Goal: Information Seeking & Learning: Learn about a topic

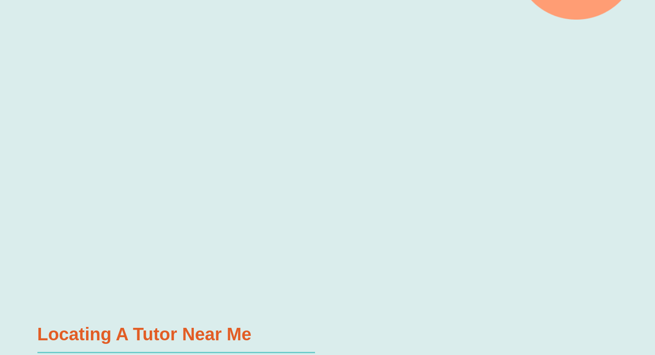
scroll to position [288, 0]
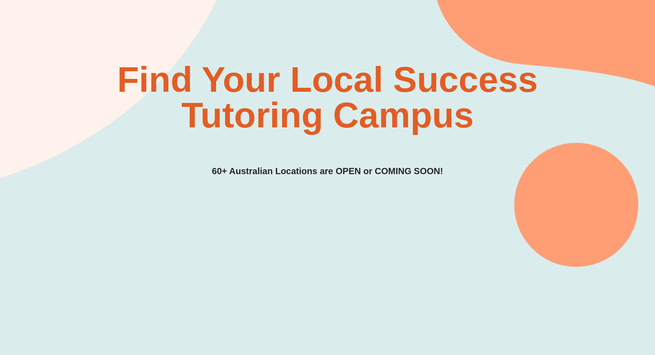
scroll to position [0, 0]
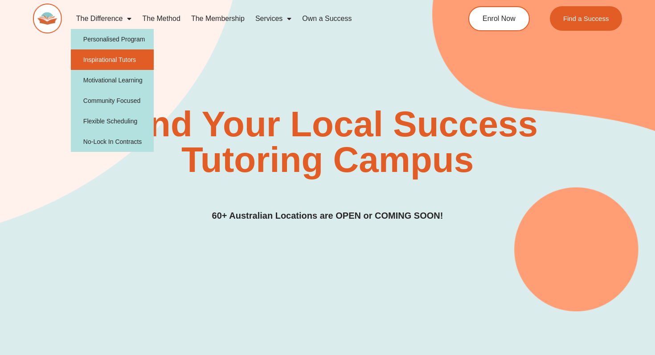
click at [118, 62] on link "Inspirational Tutors" at bounding box center [112, 59] width 83 height 21
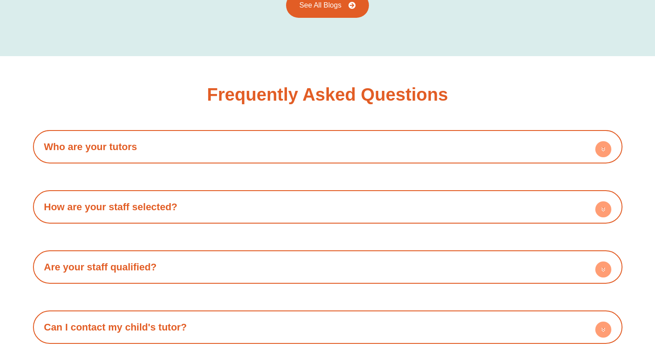
scroll to position [1458, 0]
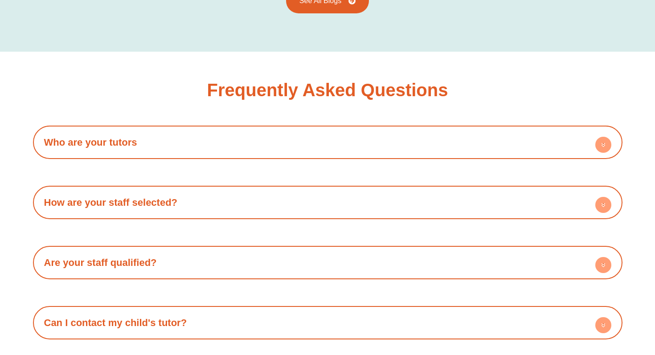
click at [556, 149] on h4 "Who are your tutors" at bounding box center [327, 142] width 581 height 25
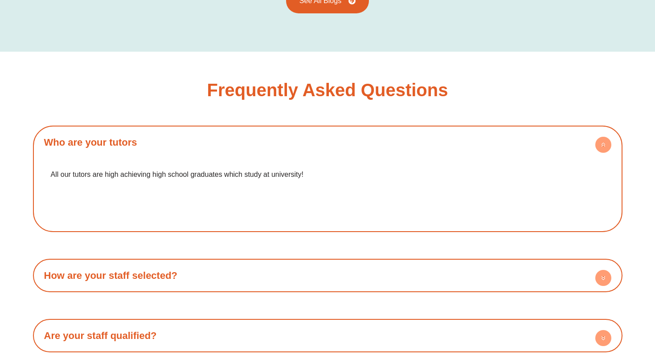
click at [263, 175] on p "All our tutors are high achieving high school graduates which study at universi…" at bounding box center [328, 174] width 554 height 13
drag, startPoint x: 255, startPoint y: 174, endPoint x: 280, endPoint y: 178, distance: 25.3
click at [281, 177] on p "All our tutors are high achieving high school graduates which study at universi…" at bounding box center [328, 174] width 554 height 13
click at [280, 178] on p "All our tutors are high achieving high school graduates which study at universi…" at bounding box center [328, 174] width 554 height 13
drag, startPoint x: 283, startPoint y: 179, endPoint x: 304, endPoint y: 208, distance: 35.9
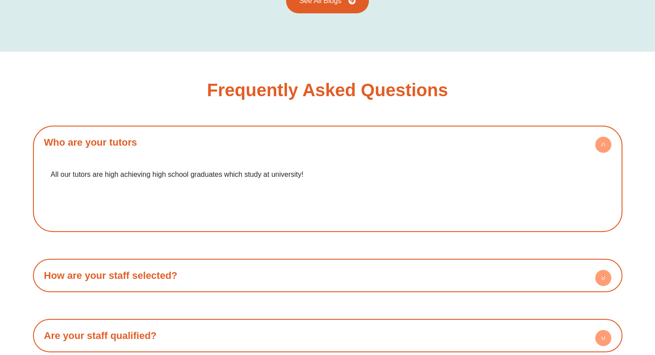
click at [305, 196] on div "All our tutors are high achieving high school graduates which study at universi…" at bounding box center [327, 180] width 567 height 39
click at [304, 208] on div at bounding box center [327, 211] width 567 height 21
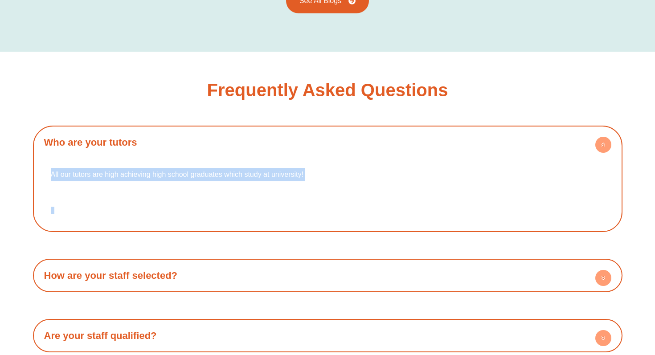
drag, startPoint x: 304, startPoint y: 208, endPoint x: 80, endPoint y: 155, distance: 230.3
click at [80, 155] on div "All our tutors are high achieving high school graduates which study at universi…" at bounding box center [327, 191] width 581 height 73
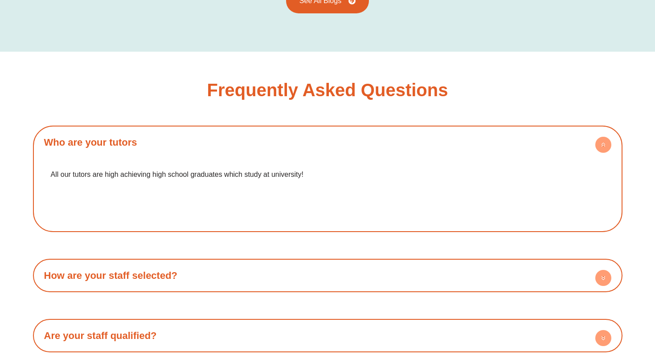
click at [80, 155] on div "All our tutors are high achieving high school graduates which study at universi…" at bounding box center [327, 191] width 581 height 73
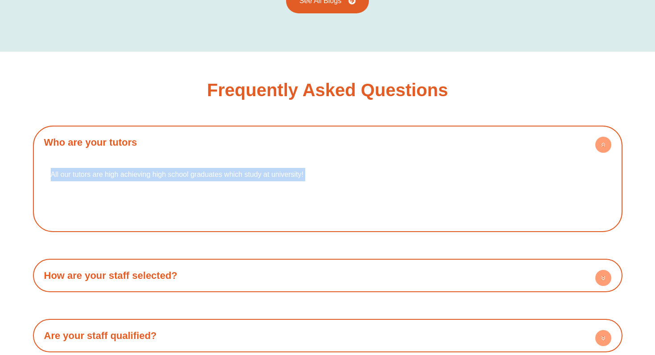
click at [80, 155] on div "All our tutors are high achieving high school graduates which study at universi…" at bounding box center [327, 191] width 581 height 73
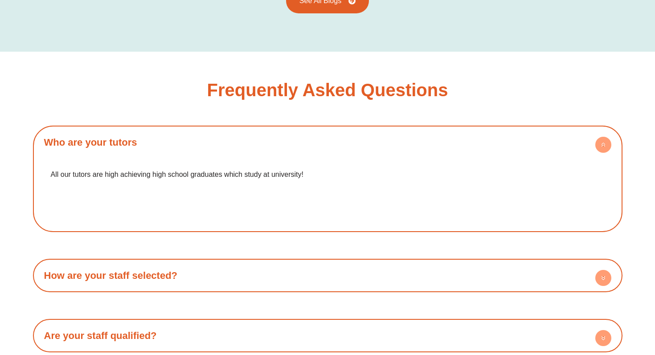
click at [83, 235] on div "Who are your tutors All our tutors are high achieving high school graduates whi…" at bounding box center [328, 299] width 590 height 347
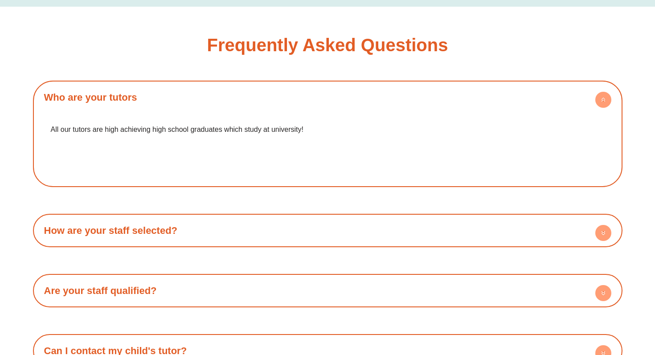
click at [95, 228] on link "How are your staff selected?" at bounding box center [111, 230] width 134 height 11
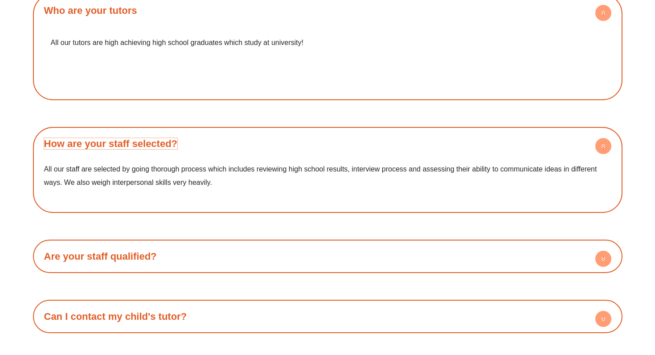
scroll to position [1591, 0]
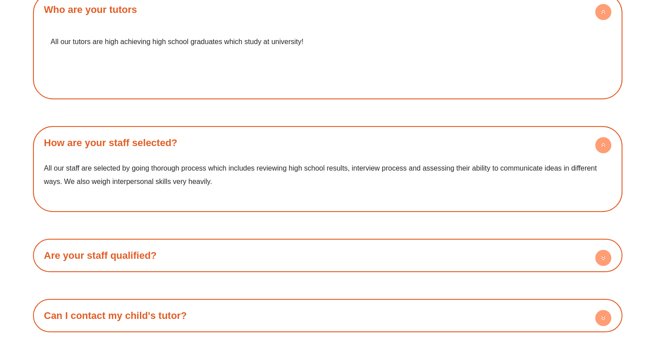
click at [185, 272] on div "Who are your tutors All our tutors are high achieving high school graduates whi…" at bounding box center [328, 192] width 590 height 399
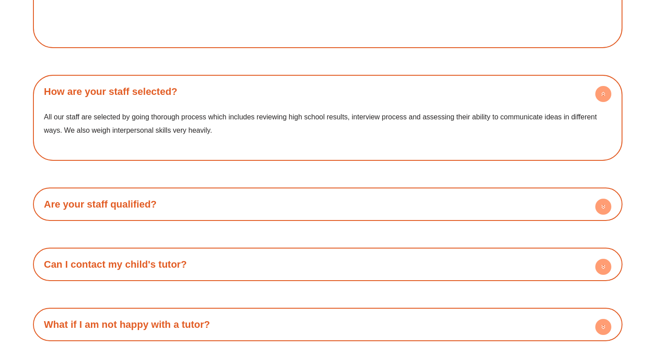
scroll to position [1656, 0]
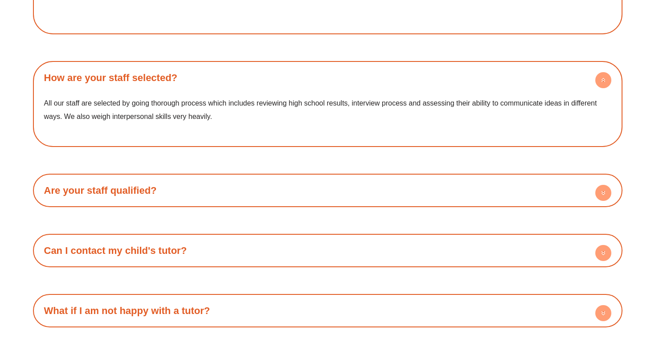
click at [179, 174] on div "Are your staff qualified? Once trained, all our staff become fully qualified to…" at bounding box center [328, 190] width 590 height 33
click at [171, 187] on h4 "Are your staff qualified?" at bounding box center [327, 190] width 581 height 25
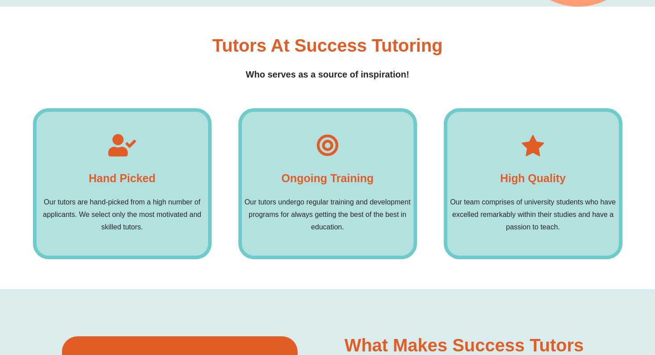
scroll to position [0, 0]
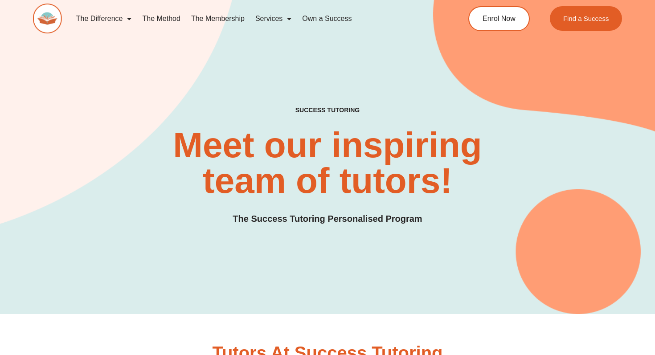
click at [226, 19] on link "The Membership" at bounding box center [218, 18] width 64 height 21
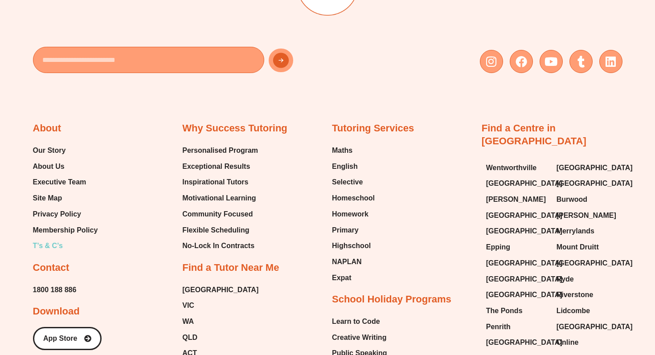
scroll to position [2166, 0]
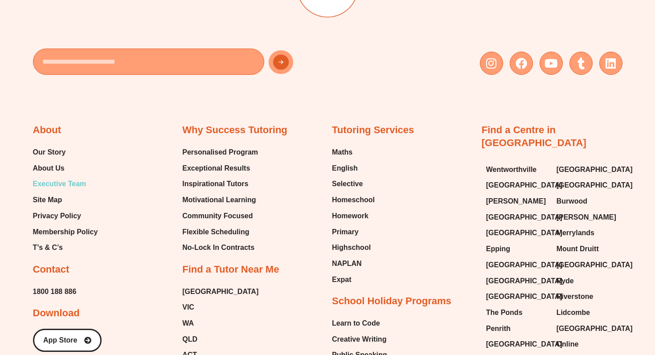
click at [75, 180] on span "Executive Team" at bounding box center [59, 183] width 53 height 13
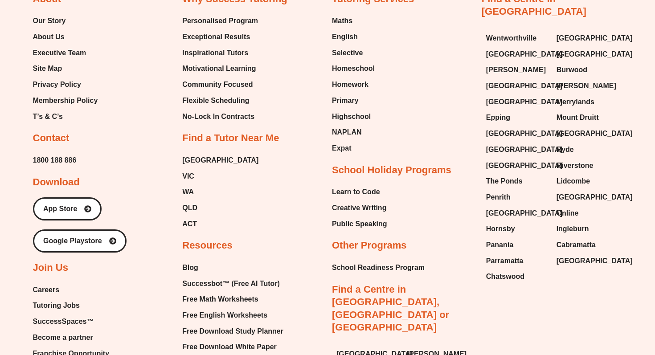
scroll to position [2325, 0]
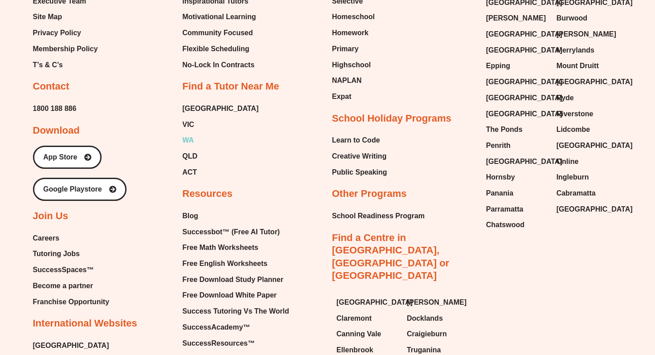
click at [185, 140] on span "WA" at bounding box center [188, 140] width 12 height 13
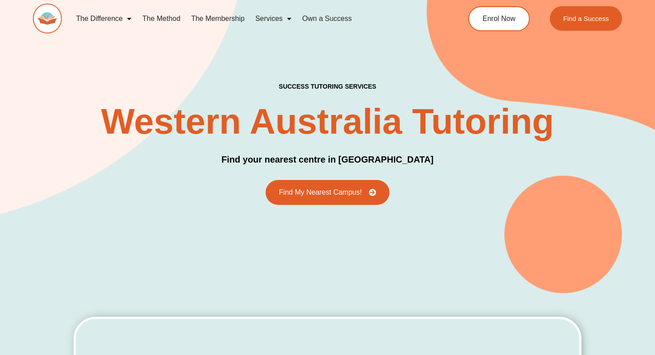
click at [188, 86] on div "success tutoring Services Western Australia Tutoring Find your nearest centre i…" at bounding box center [328, 144] width 590 height 122
